Goal: Entertainment & Leisure: Consume media (video, audio)

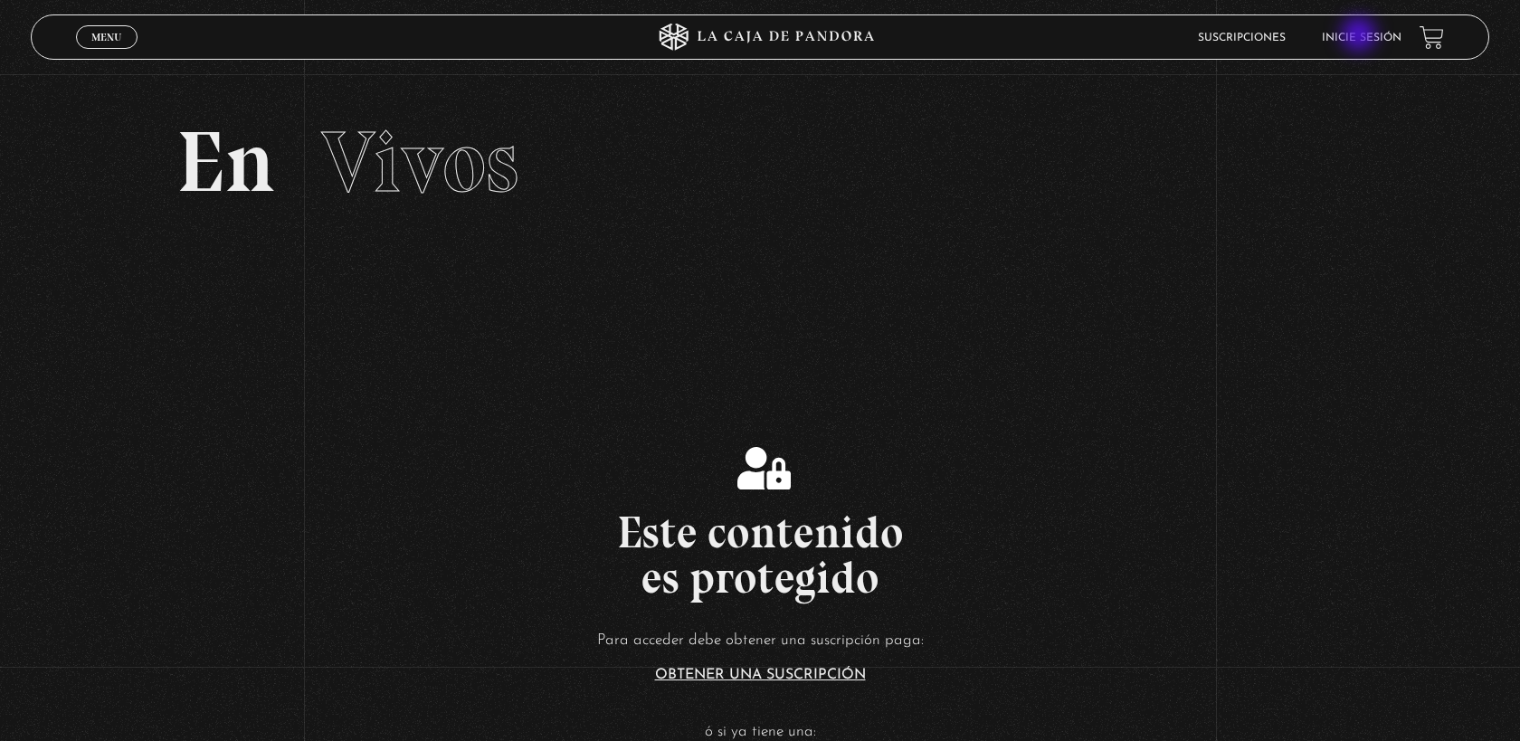
click at [1361, 36] on link "Inicie sesión" at bounding box center [1362, 38] width 80 height 11
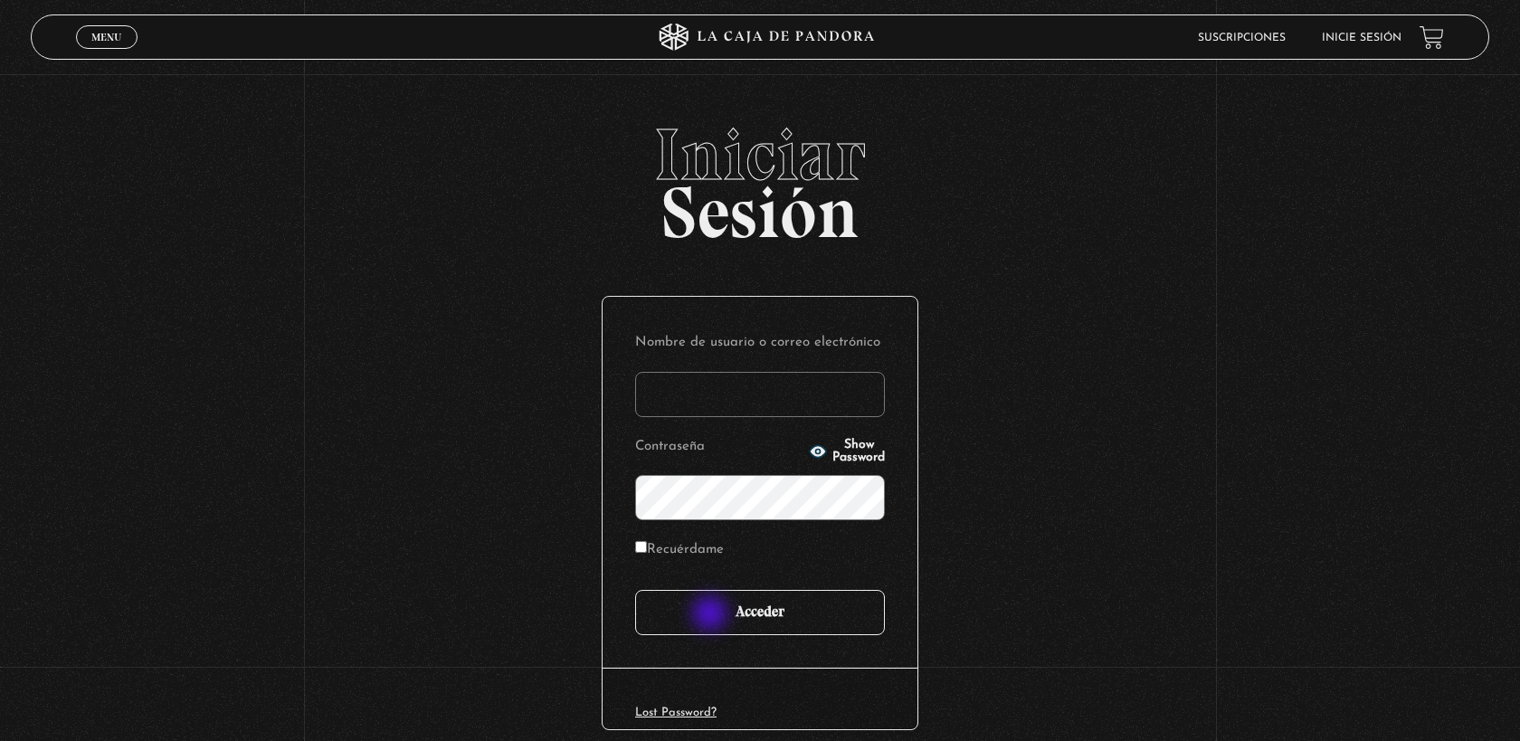
type input "[EMAIL_ADDRESS][DOMAIN_NAME]"
click at [712, 615] on input "Acceder" at bounding box center [760, 612] width 250 height 45
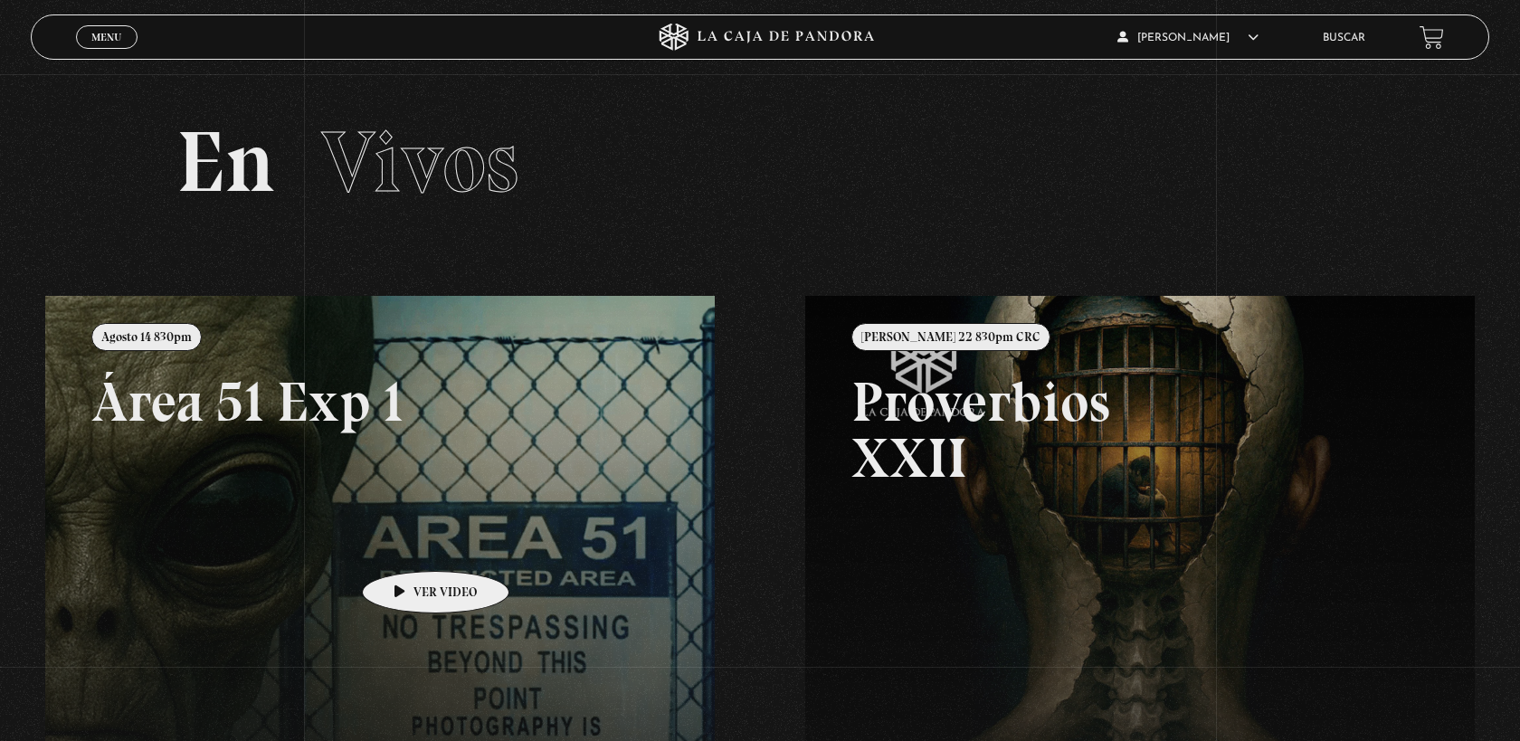
click at [407, 544] on link at bounding box center [805, 666] width 1520 height 741
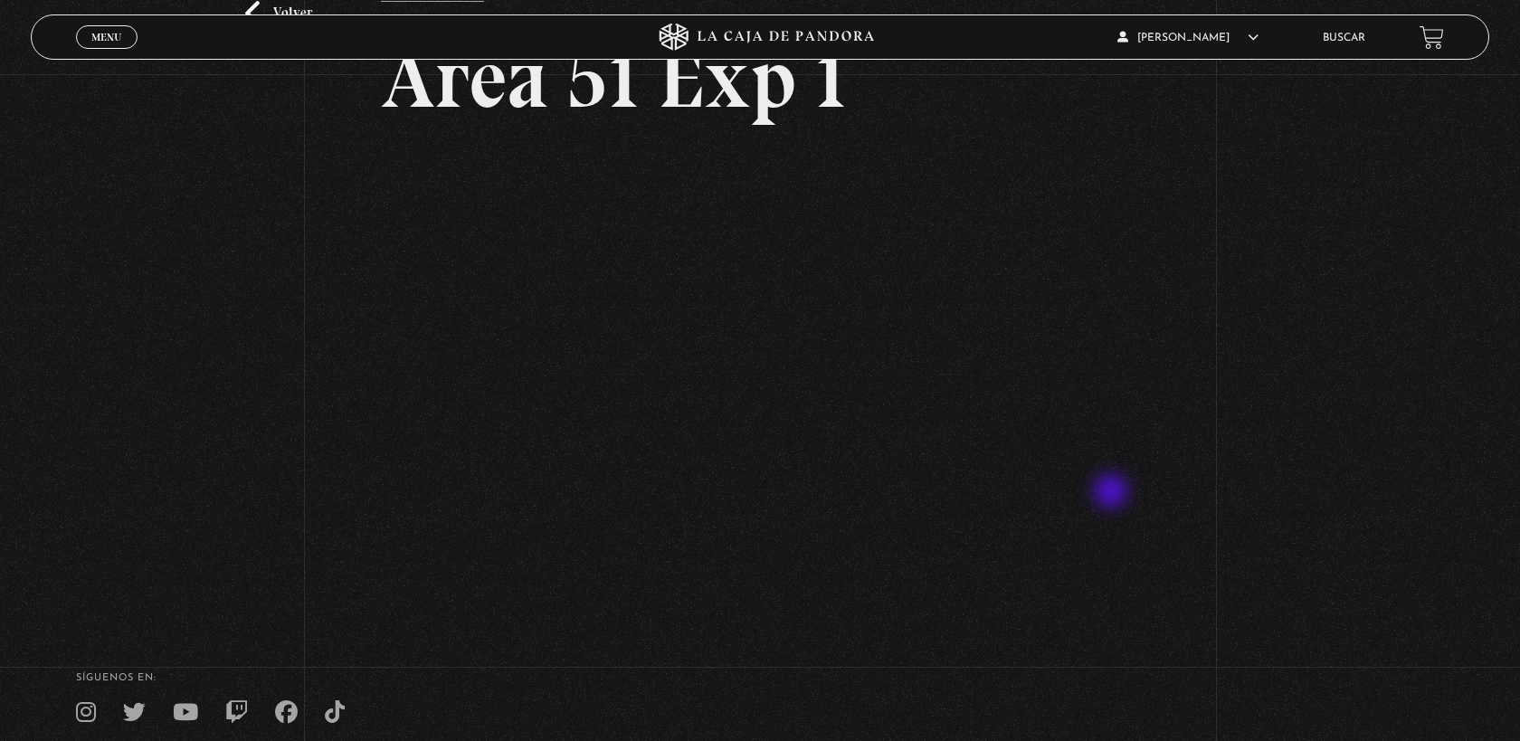
scroll to position [176, 0]
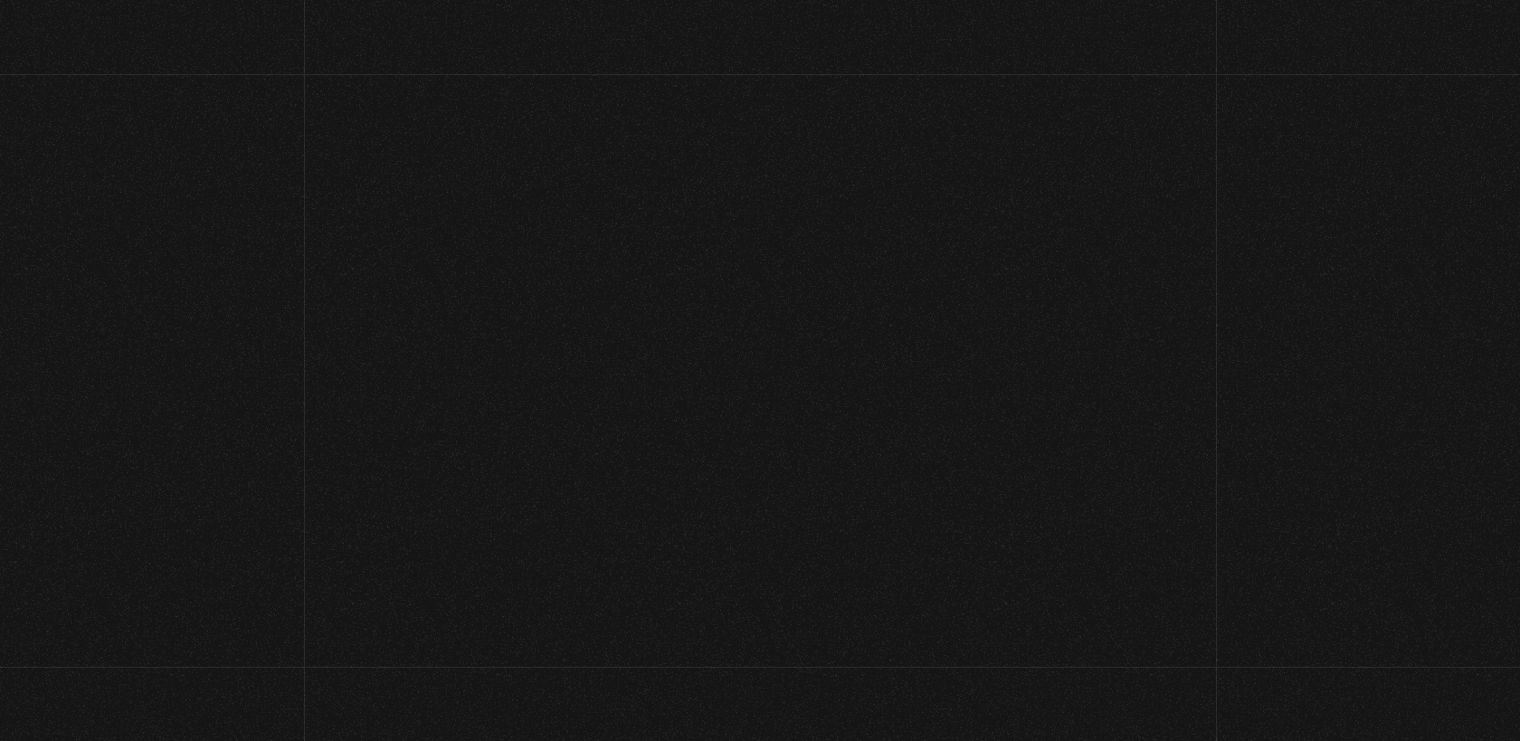
scroll to position [161, 0]
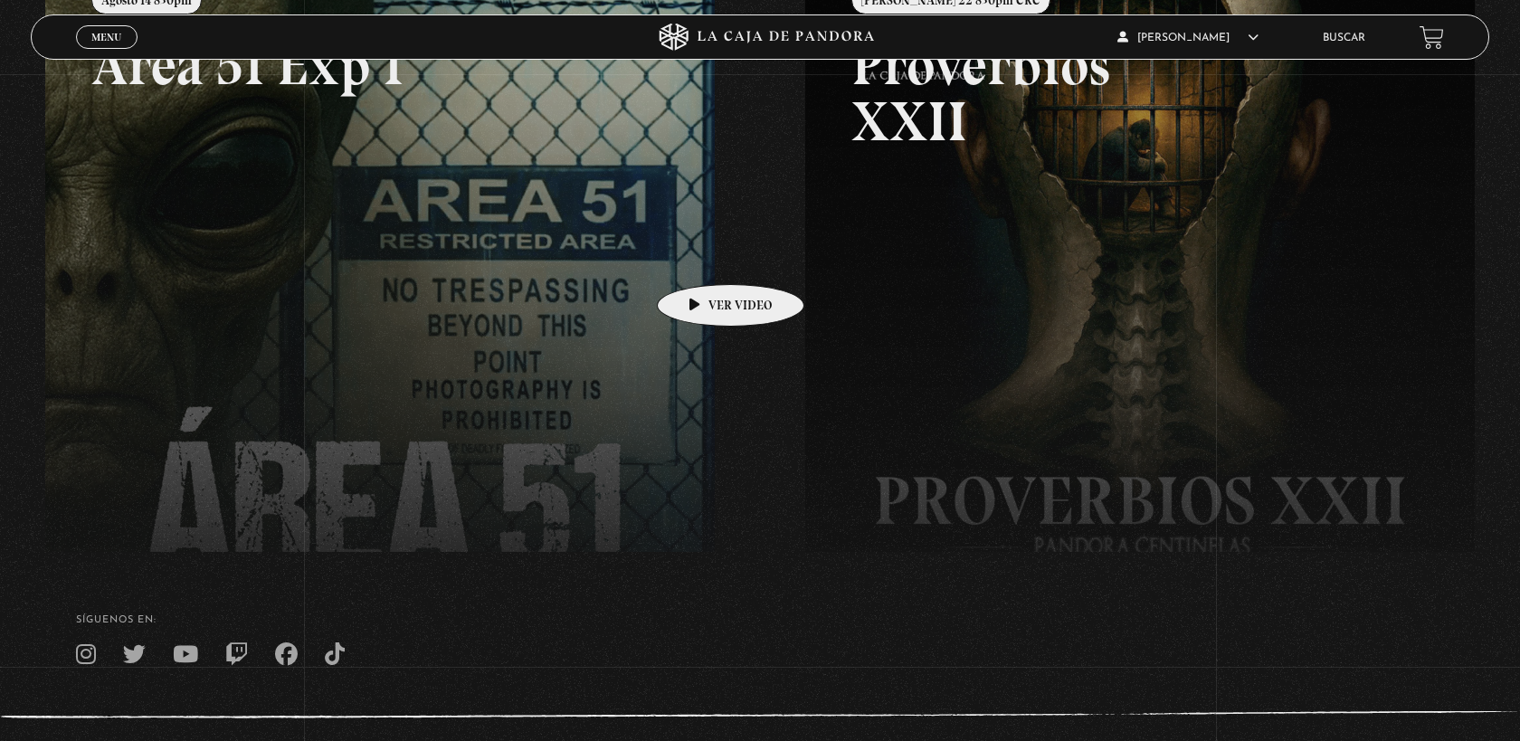
scroll to position [339, 0]
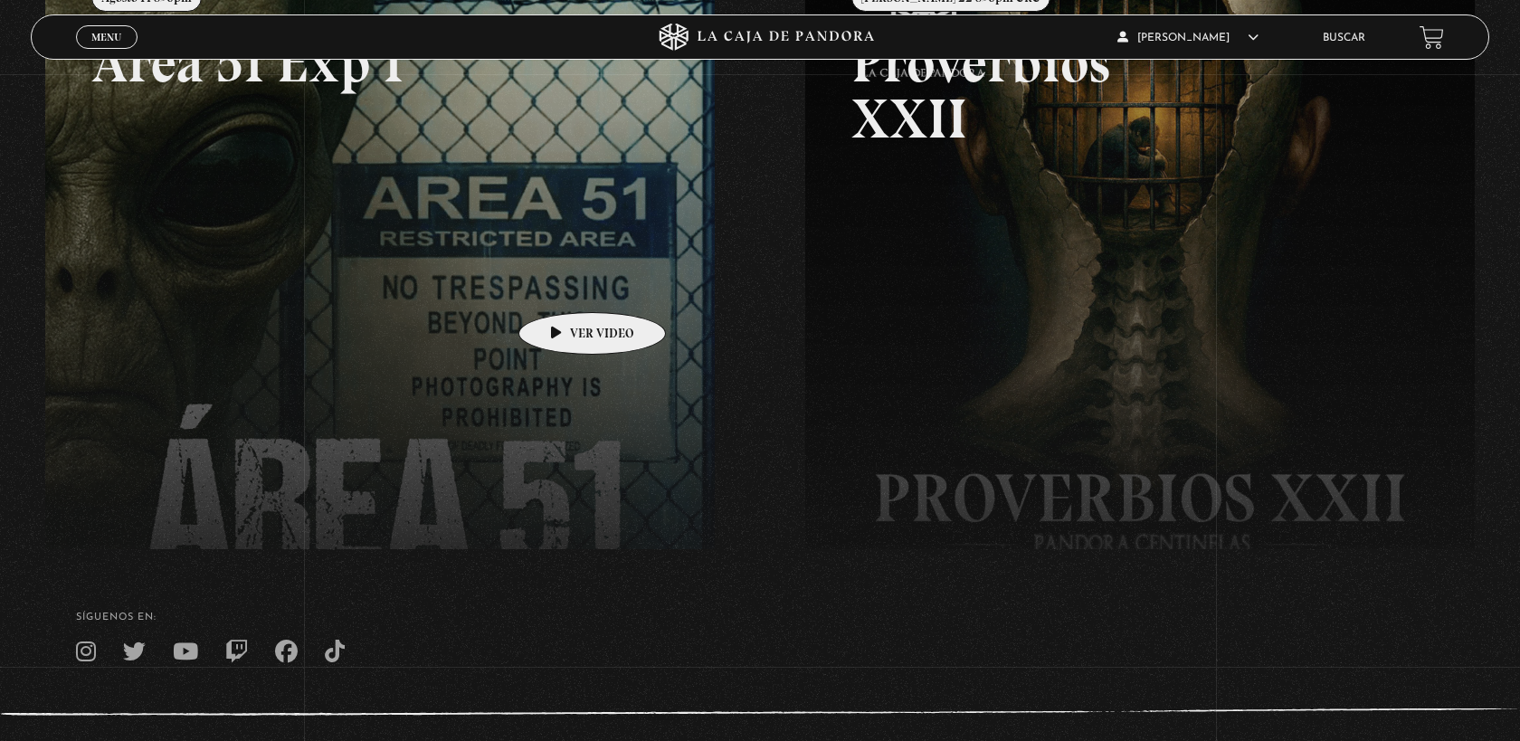
click at [564, 285] on link at bounding box center [805, 327] width 1520 height 741
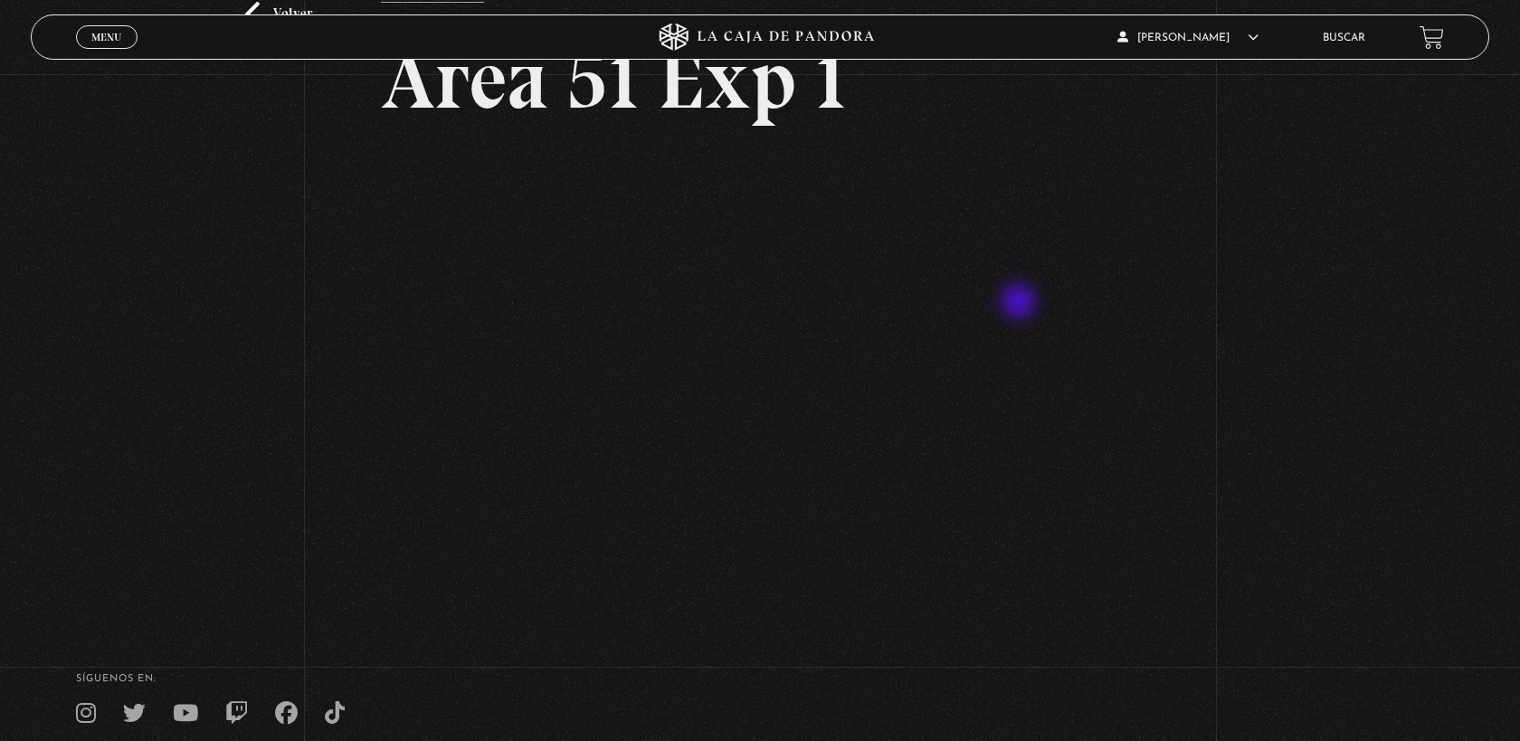
scroll to position [128, 0]
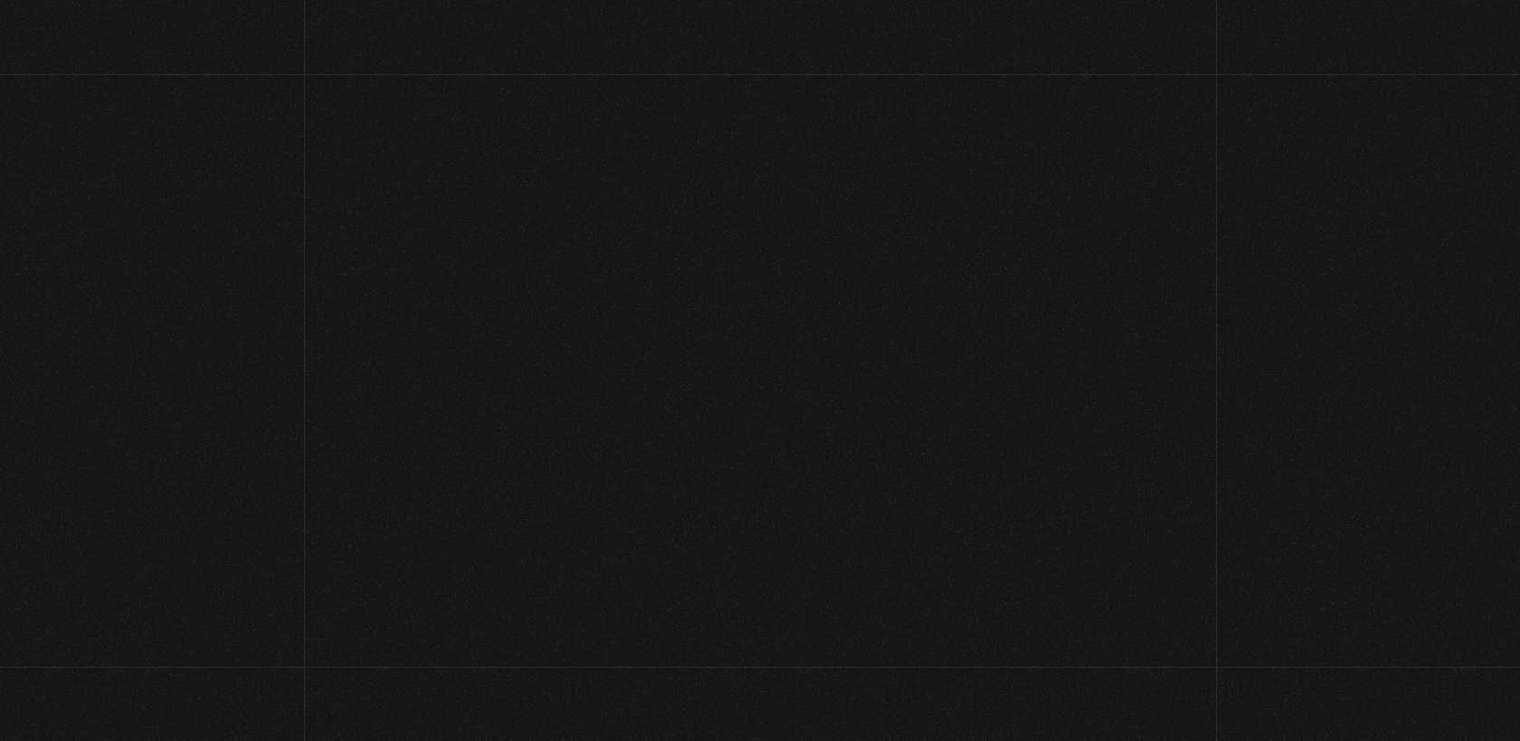
scroll to position [339, 0]
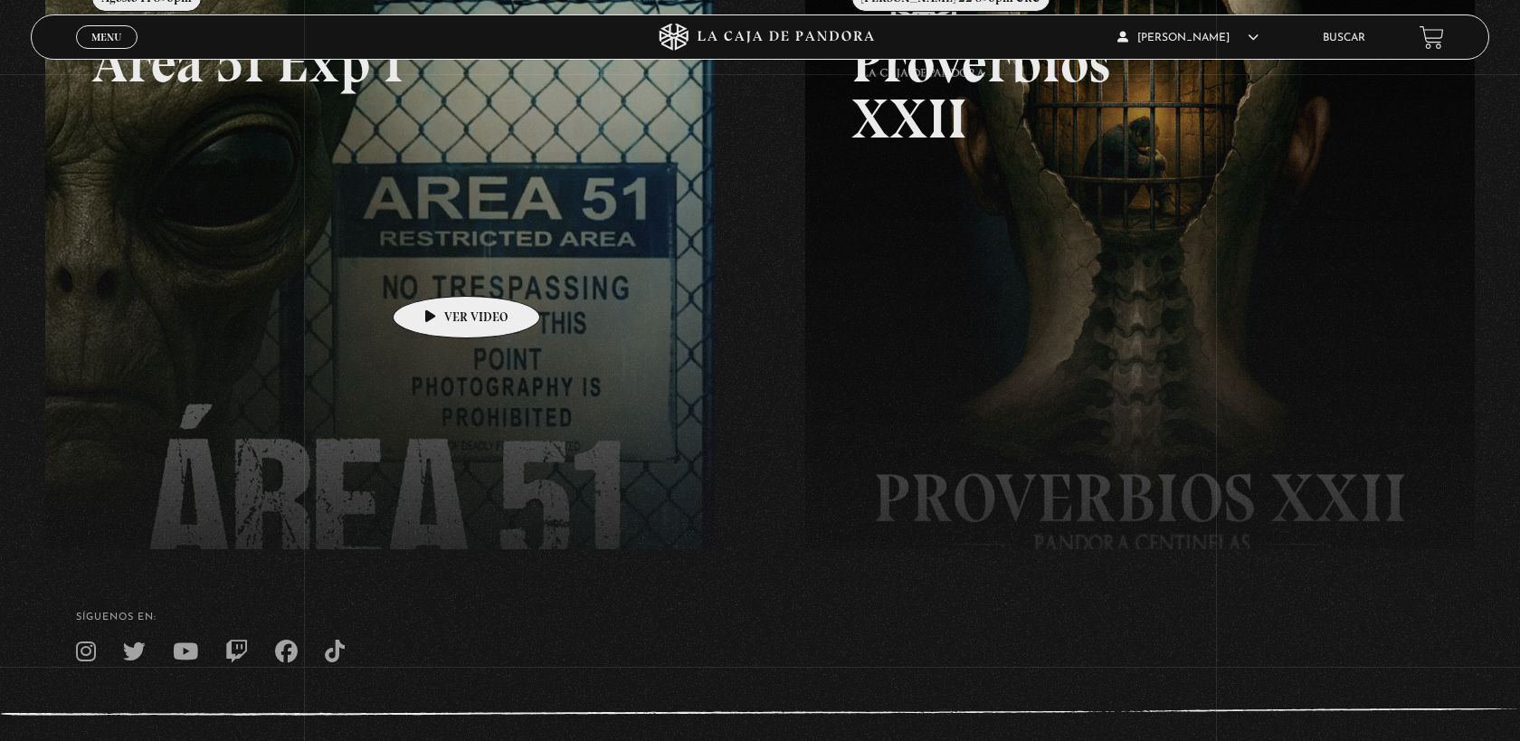
click at [438, 269] on link at bounding box center [805, 327] width 1520 height 741
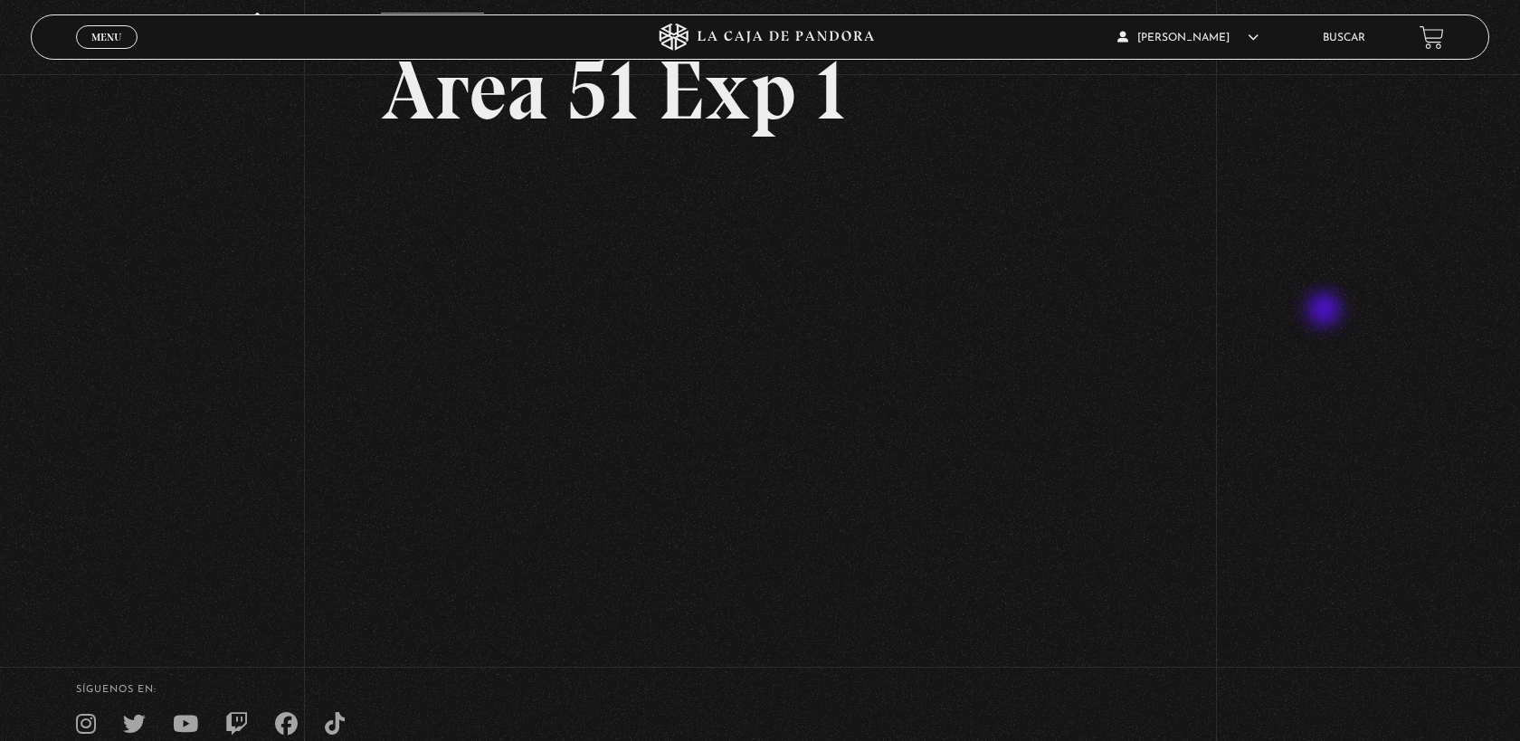
scroll to position [128, 0]
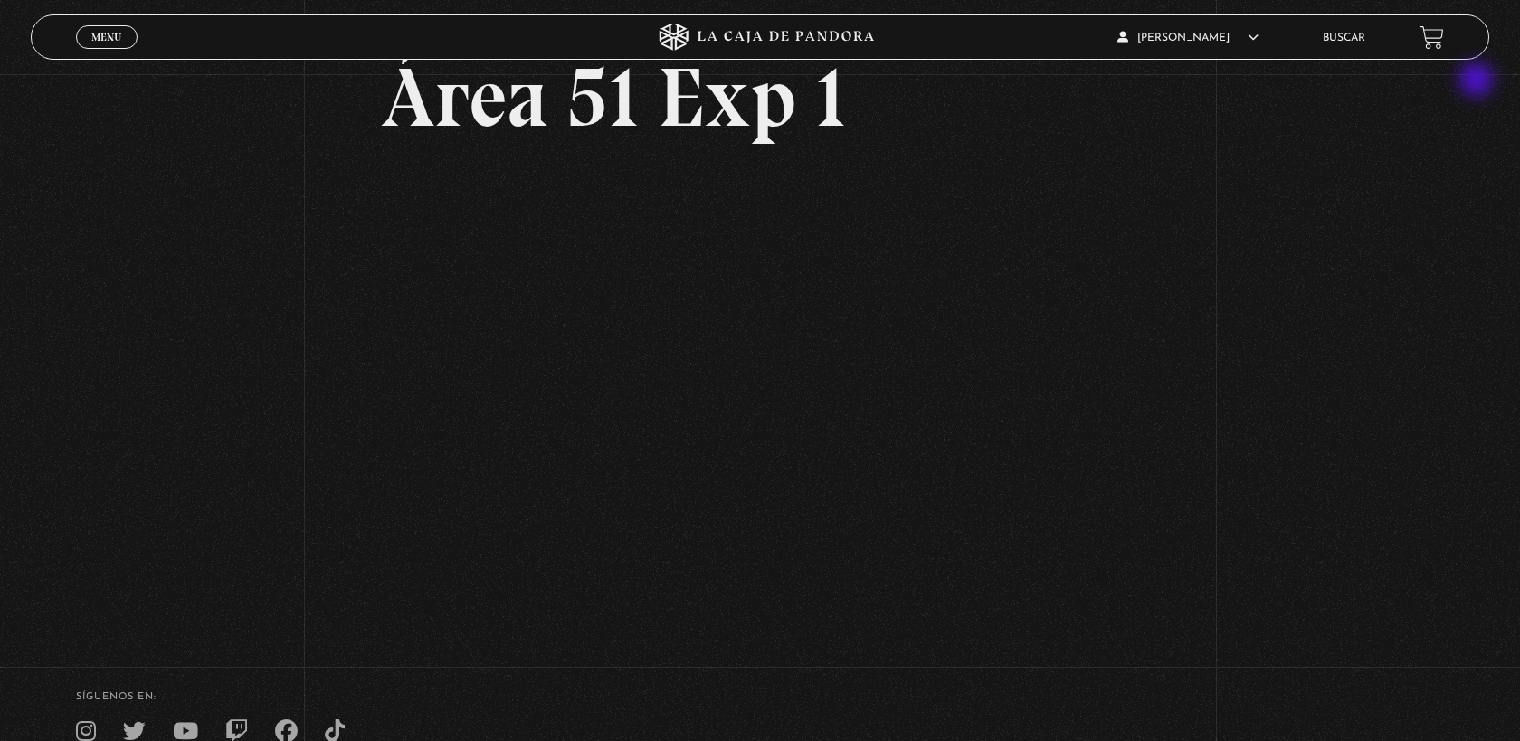
click at [1479, 81] on div "Volver Agosto 14 830pm Área 51 Exp 1" at bounding box center [760, 287] width 1520 height 683
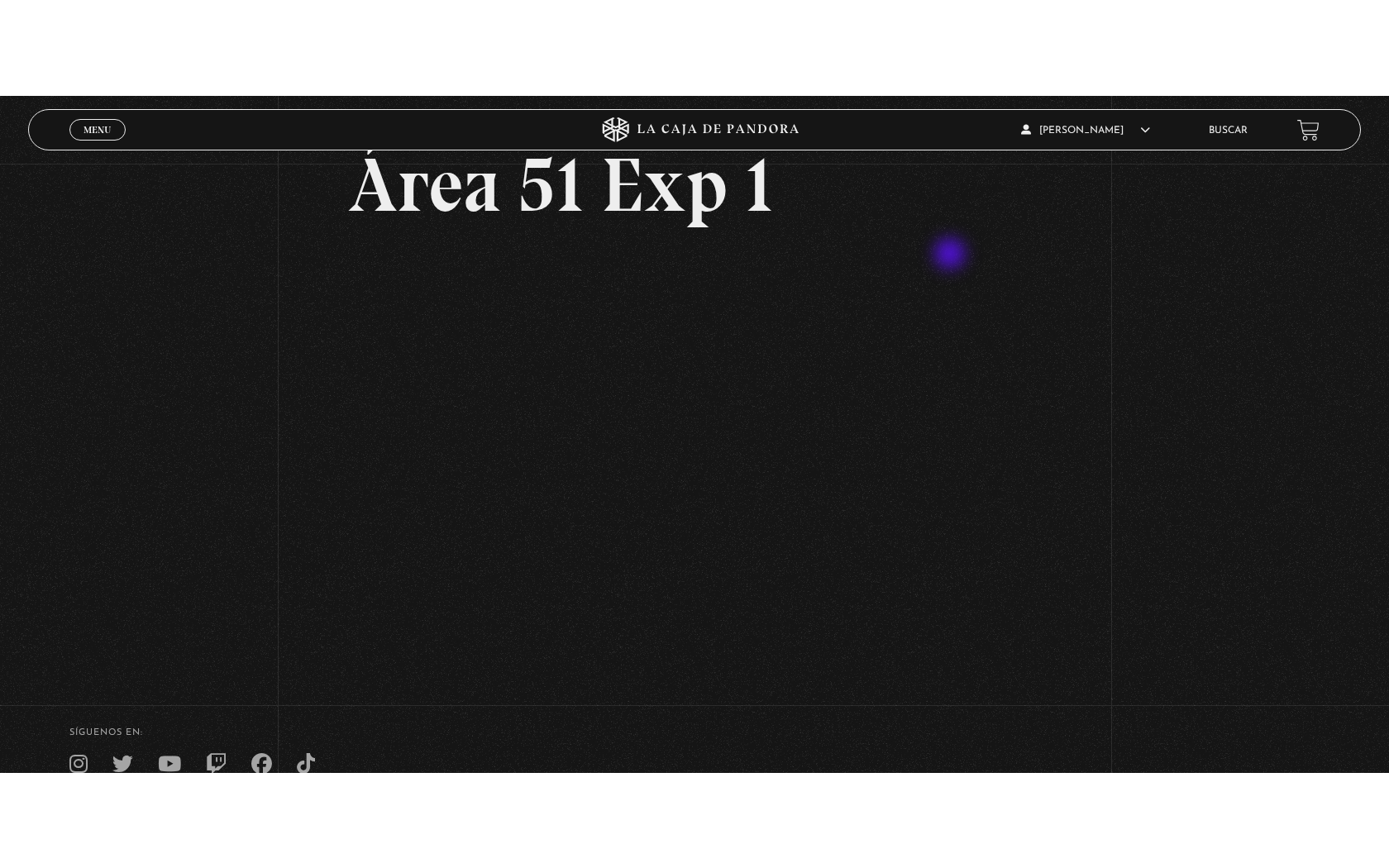
scroll to position [117, 0]
